Goal: Check status

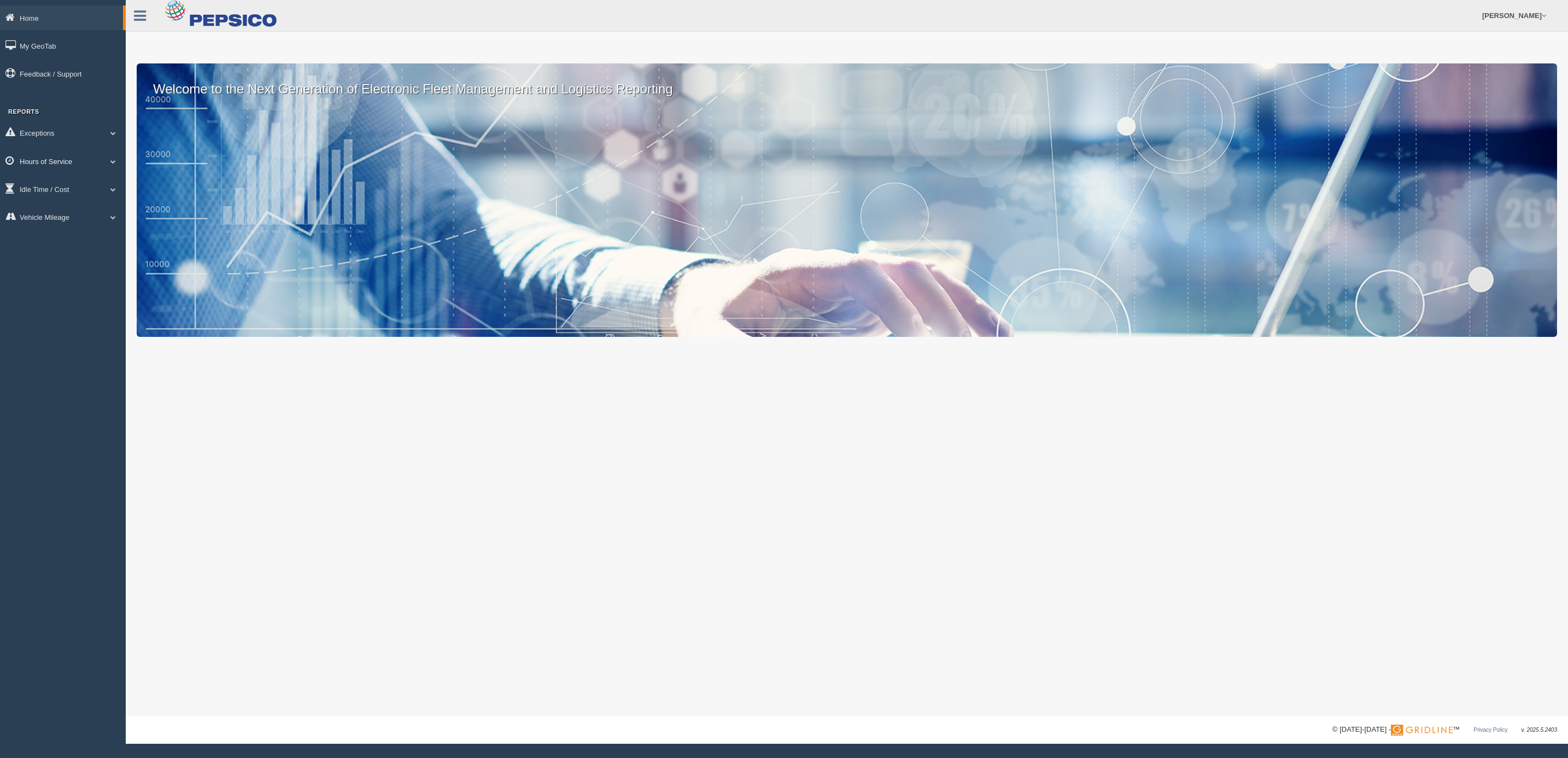
click at [69, 151] on link "Hours of Service" at bounding box center [63, 161] width 126 height 25
click at [67, 225] on link "HOS Violations" at bounding box center [71, 225] width 103 height 20
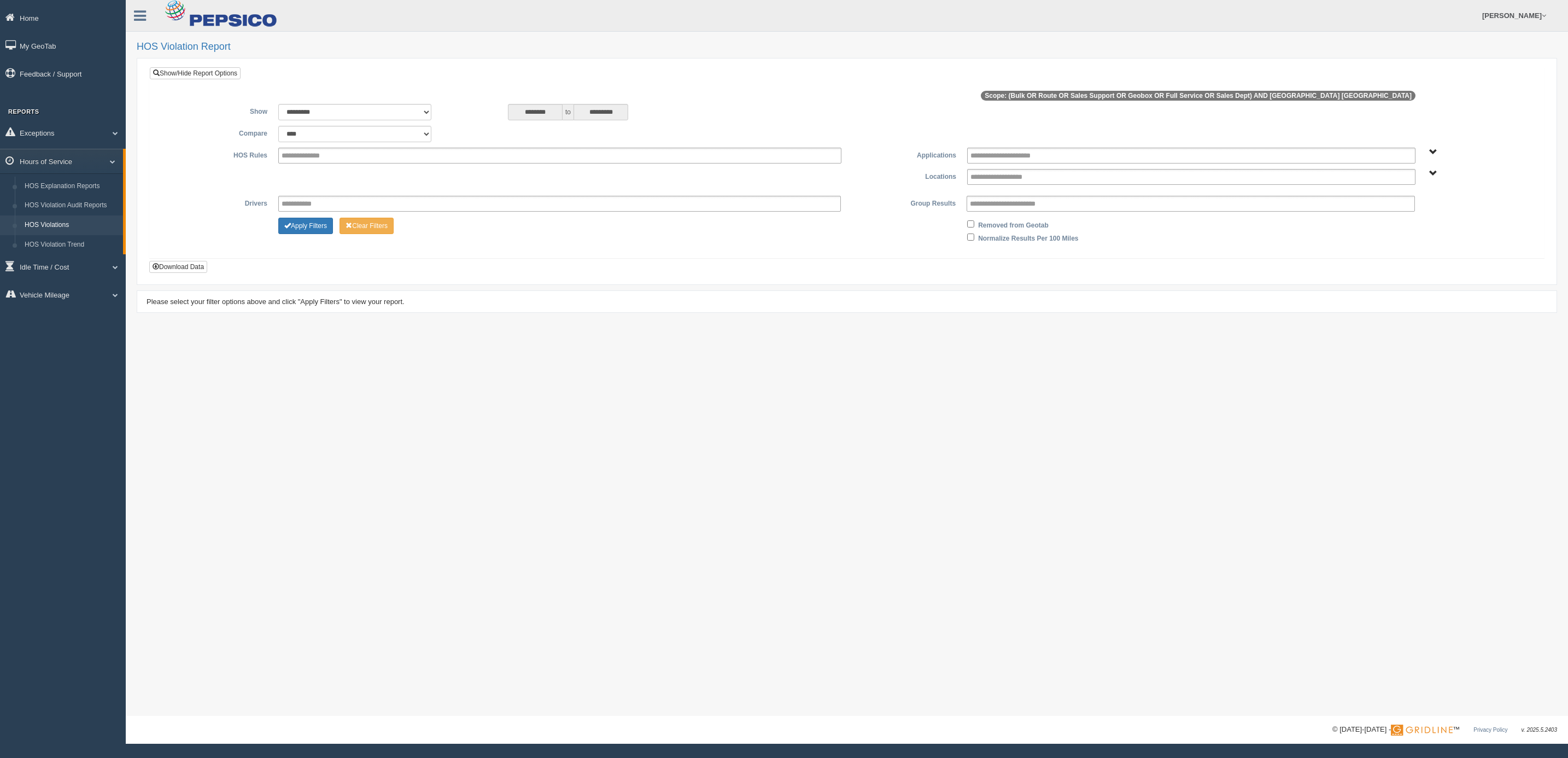
click at [277, 223] on div "Apply Filters Clear Filters" at bounding box center [560, 224] width 574 height 13
click at [294, 224] on button "Apply Filters" at bounding box center [305, 225] width 55 height 17
